Goal: Transaction & Acquisition: Purchase product/service

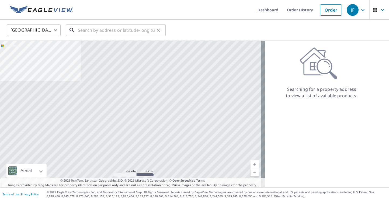
click at [97, 27] on input "text" at bounding box center [116, 30] width 77 height 15
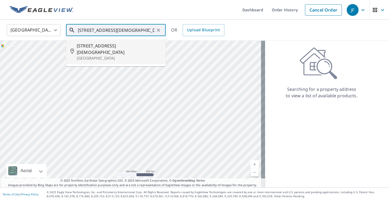
click at [97, 44] on span "[STREET_ADDRESS][DEMOGRAPHIC_DATA]" at bounding box center [119, 49] width 84 height 13
type input "[STREET_ADDRESS]"
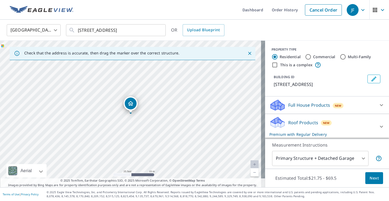
click at [295, 126] on p "Roof Products" at bounding box center [303, 122] width 30 height 6
click at [369, 177] on span "Next" at bounding box center [373, 178] width 9 height 7
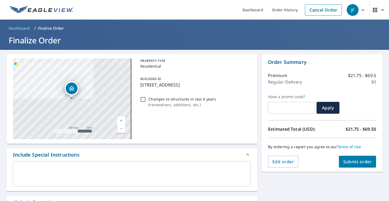
click at [142, 100] on input "Changes to structures in last 4 years ( renovations, additions, etc. )" at bounding box center [143, 99] width 6 height 6
checkbox input "true"
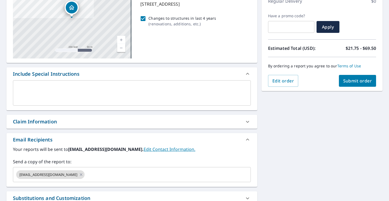
click at [69, 120] on div "Claim Information" at bounding box center [127, 121] width 228 height 7
checkbox input "true"
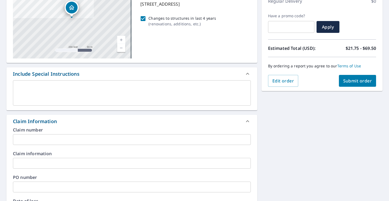
click at [54, 137] on input "text" at bounding box center [132, 139] width 238 height 11
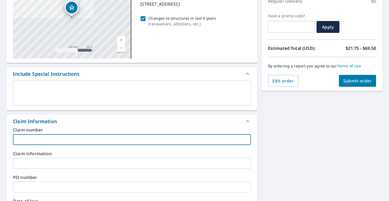
type input "R"
checkbox input "true"
type input "Re"
checkbox input "true"
type input "Rei"
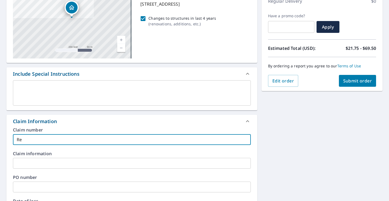
checkbox input "true"
type input "[PERSON_NAME]"
checkbox input "true"
type input "[PERSON_NAME]"
checkbox input "true"
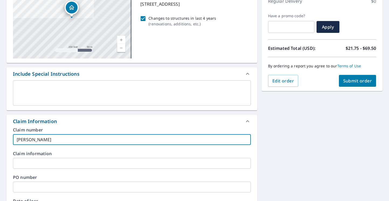
type input "[PERSON_NAME]"
click at [68, 125] on div "Claim Information" at bounding box center [131, 121] width 250 height 13
checkbox input "true"
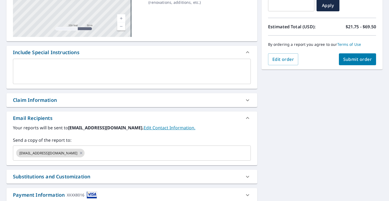
scroll to position [135, 0]
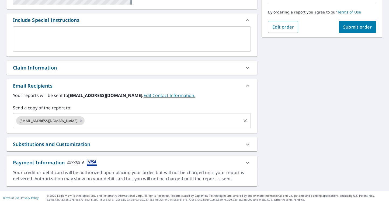
click at [85, 119] on input "text" at bounding box center [162, 120] width 154 height 10
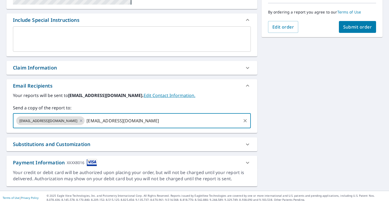
type input "[EMAIL_ADDRESS][DOMAIN_NAME]"
click at [274, 99] on div "[STREET_ADDRESS] A standard road map Aerial A detailed look from above Labels L…" at bounding box center [194, 52] width 389 height 275
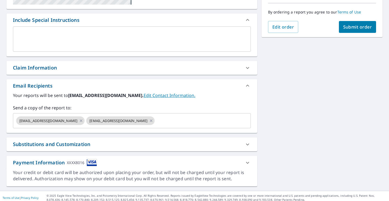
click at [352, 26] on span "Submit order" at bounding box center [357, 27] width 29 height 6
checkbox input "true"
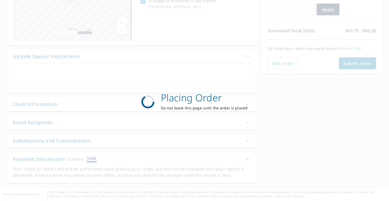
scroll to position [97, 0]
